Goal: Task Accomplishment & Management: Use online tool/utility

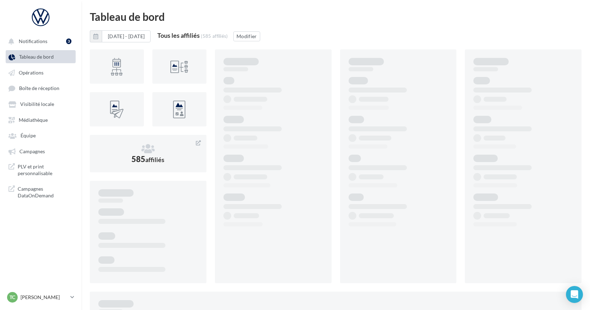
click at [44, 79] on ul "Notifications 3 Tableau de bord Opérations Boîte de réception Équipe" at bounding box center [40, 118] width 81 height 173
click at [45, 75] on link "Opérations" at bounding box center [40, 72] width 73 height 13
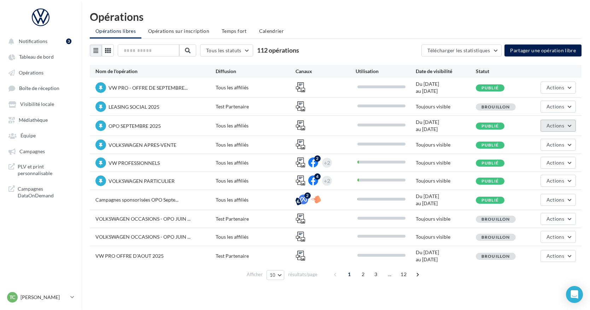
click at [547, 128] on button "Actions" at bounding box center [558, 126] width 35 height 12
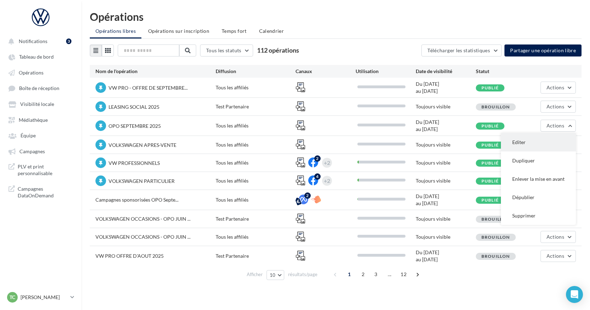
click at [529, 142] on button "Editer" at bounding box center [538, 142] width 75 height 18
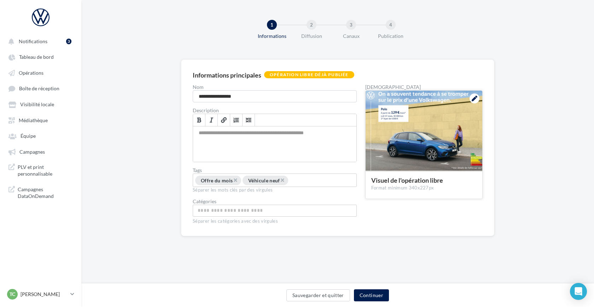
click at [479, 97] on div at bounding box center [474, 98] width 10 height 10
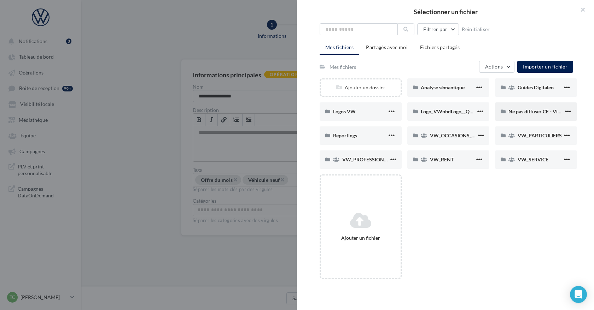
click at [513, 108] on div "Ne pas diffuser CE - Vignette operation" at bounding box center [535, 111] width 55 height 7
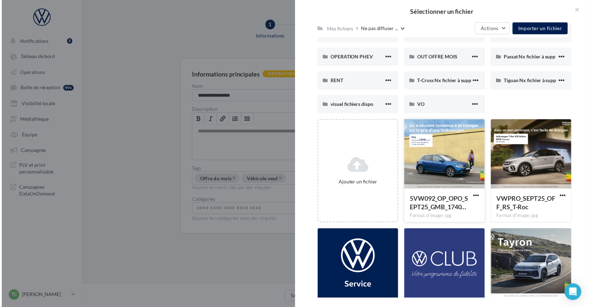
scroll to position [134, 0]
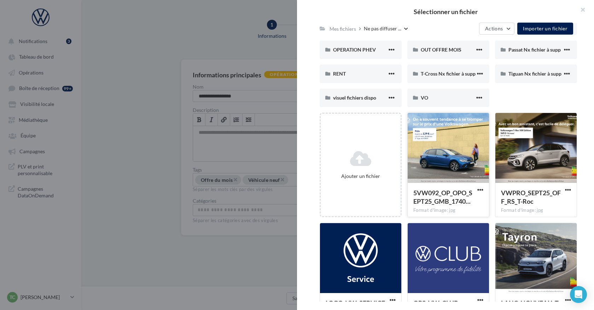
click at [462, 157] on div at bounding box center [448, 148] width 81 height 71
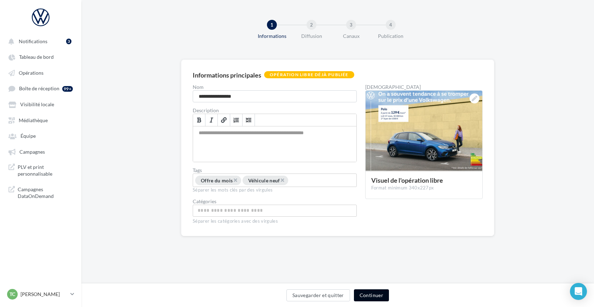
click at [365, 296] on button "Continuer" at bounding box center [371, 295] width 35 height 12
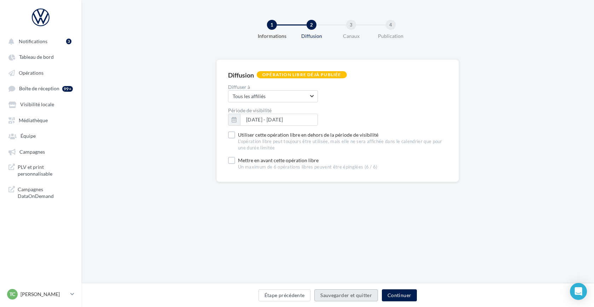
click at [368, 295] on button "Sauvegarder et quitter" at bounding box center [346, 295] width 64 height 12
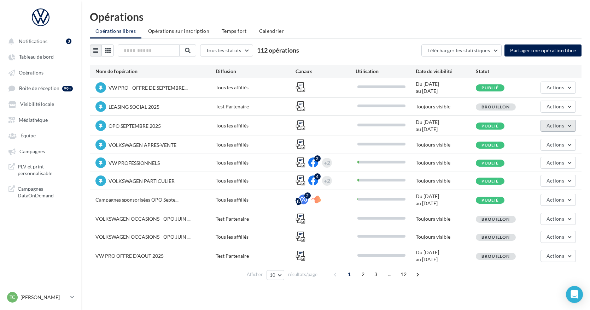
click at [559, 130] on button "Actions" at bounding box center [558, 126] width 35 height 12
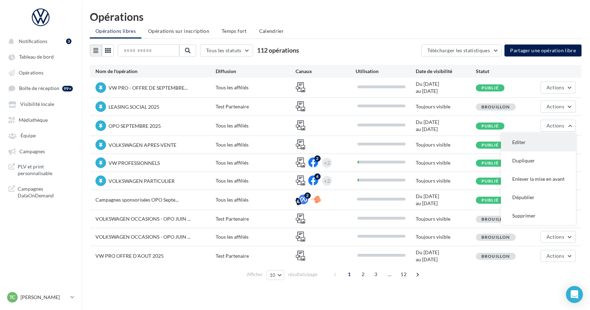
click at [538, 140] on button "Editer" at bounding box center [538, 142] width 75 height 18
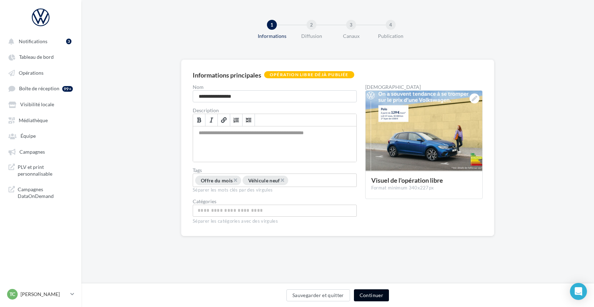
click at [360, 300] on button "Continuer" at bounding box center [371, 295] width 35 height 12
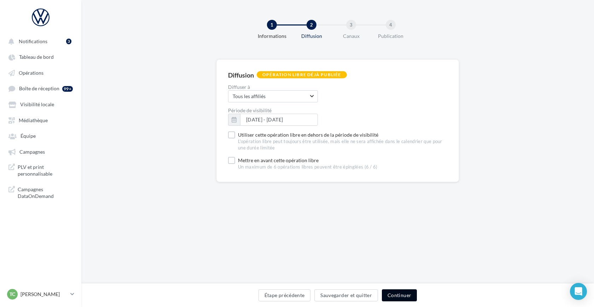
click at [396, 295] on button "Continuer" at bounding box center [399, 295] width 35 height 12
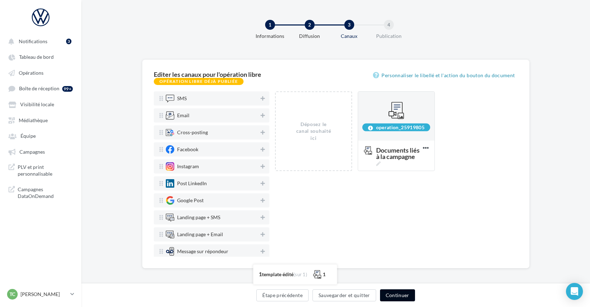
click at [396, 295] on button "Continuer" at bounding box center [397, 295] width 35 height 12
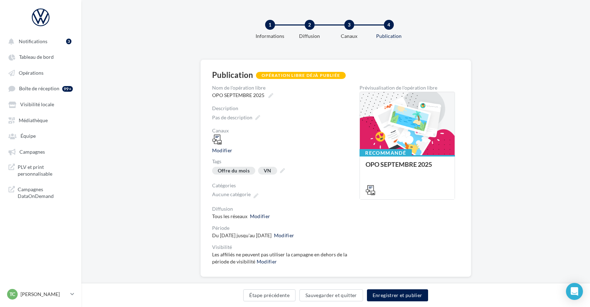
click at [250, 304] on div "Étape précédente Sauvegarder et quitter Enregistrer et publier" at bounding box center [335, 295] width 509 height 24
click at [259, 295] on button "Étape précédente" at bounding box center [269, 295] width 52 height 12
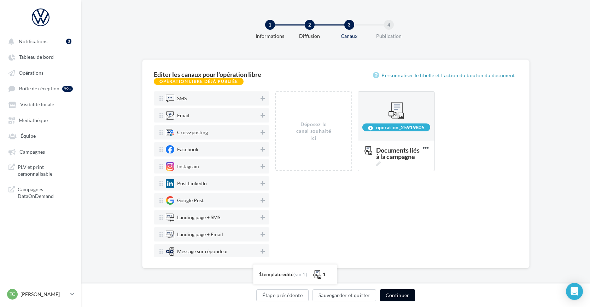
click at [397, 290] on button "Continuer" at bounding box center [397, 295] width 35 height 12
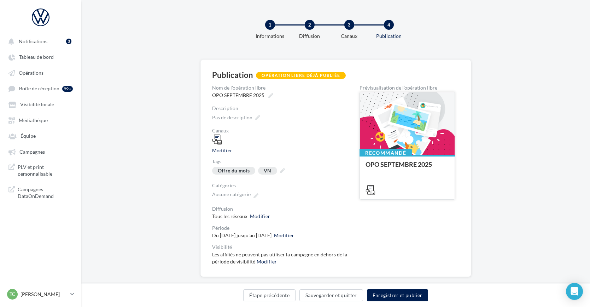
click at [396, 122] on div at bounding box center [407, 124] width 95 height 64
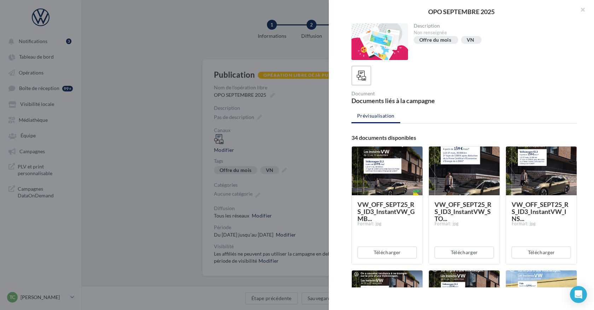
click at [284, 93] on div at bounding box center [297, 155] width 594 height 310
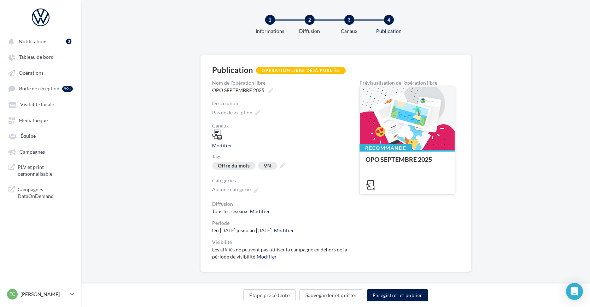
scroll to position [12, 0]
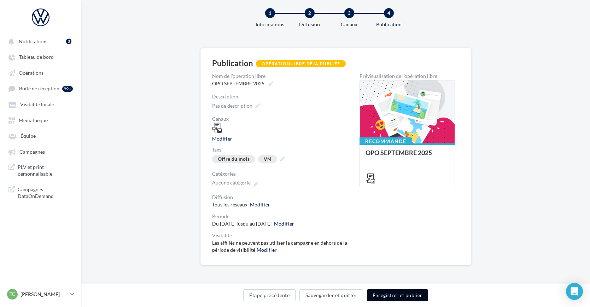
click at [416, 294] on button "Enregistrer et publier" at bounding box center [397, 295] width 61 height 12
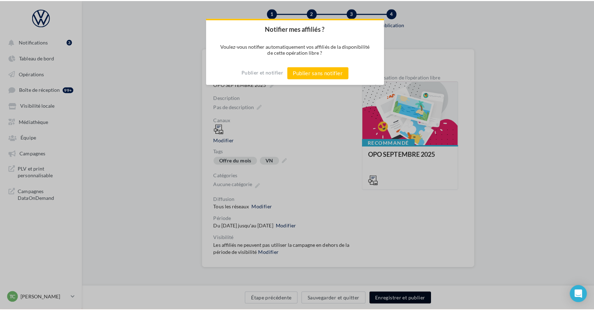
scroll to position [8, 0]
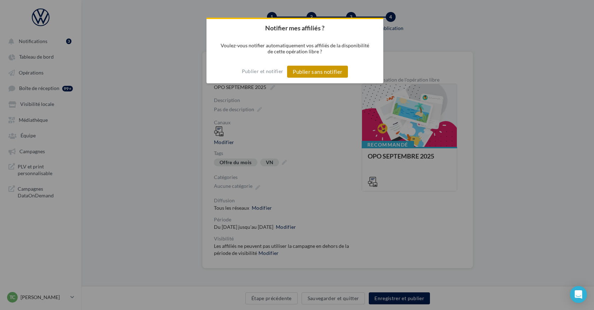
click at [335, 71] on button "Publier sans notifier" at bounding box center [317, 72] width 61 height 12
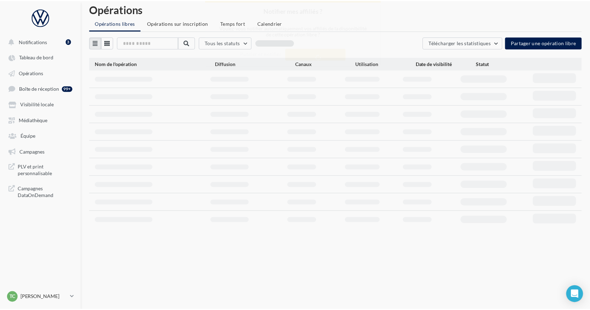
scroll to position [11, 0]
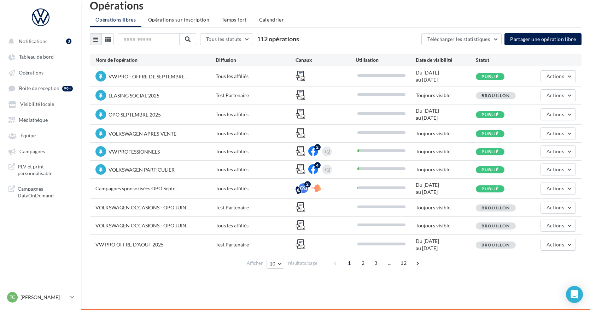
click at [43, 306] on nav "Notifications 3 Tableau de bord Opérations" at bounding box center [40, 155] width 81 height 310
click at [45, 301] on p "[PERSON_NAME]" at bounding box center [44, 297] width 47 height 7
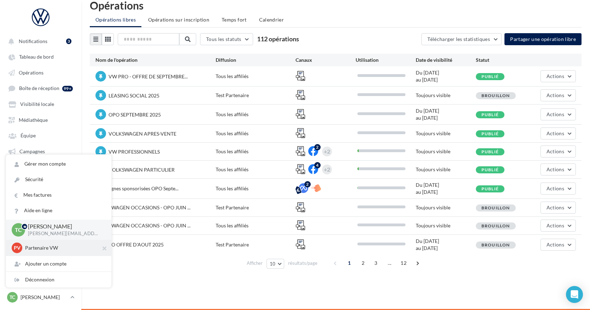
click at [45, 247] on p "Partenaire VW" at bounding box center [64, 248] width 78 height 7
click at [47, 246] on p "Partenaire VW" at bounding box center [64, 248] width 78 height 7
